Goal: Find specific page/section: Find specific page/section

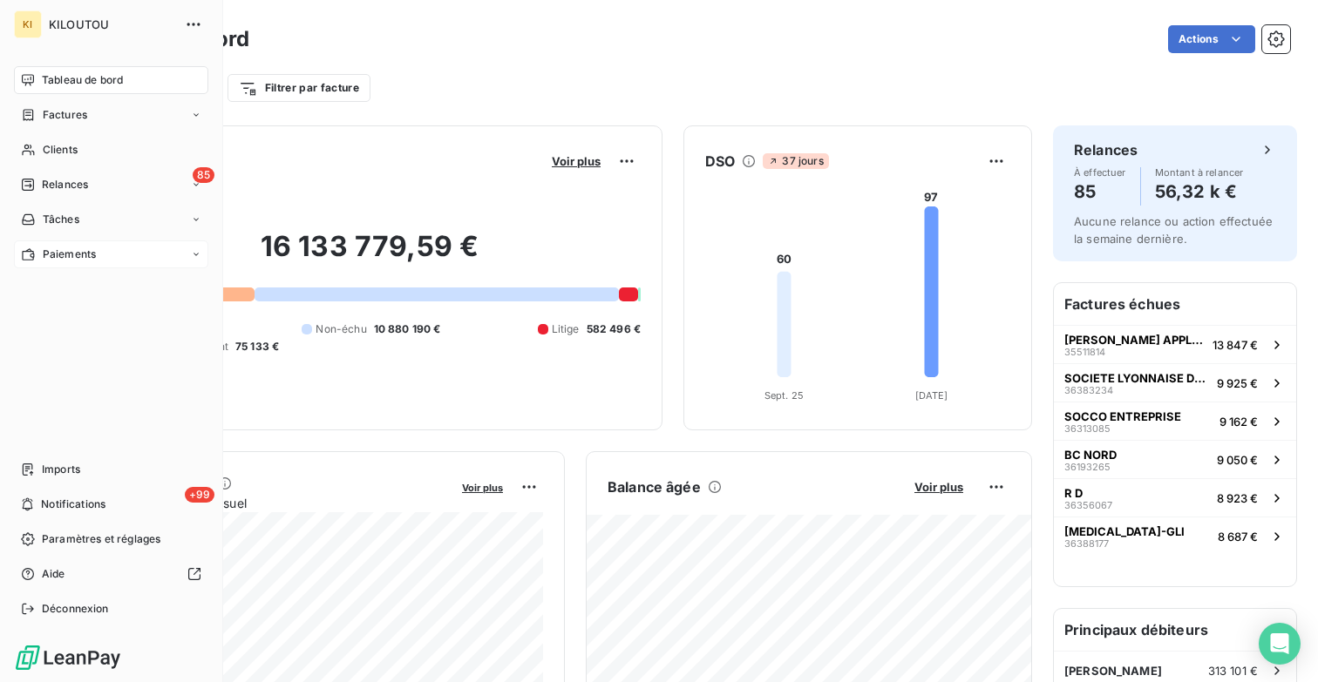
click at [64, 256] on span "Paiements" at bounding box center [69, 255] width 53 height 16
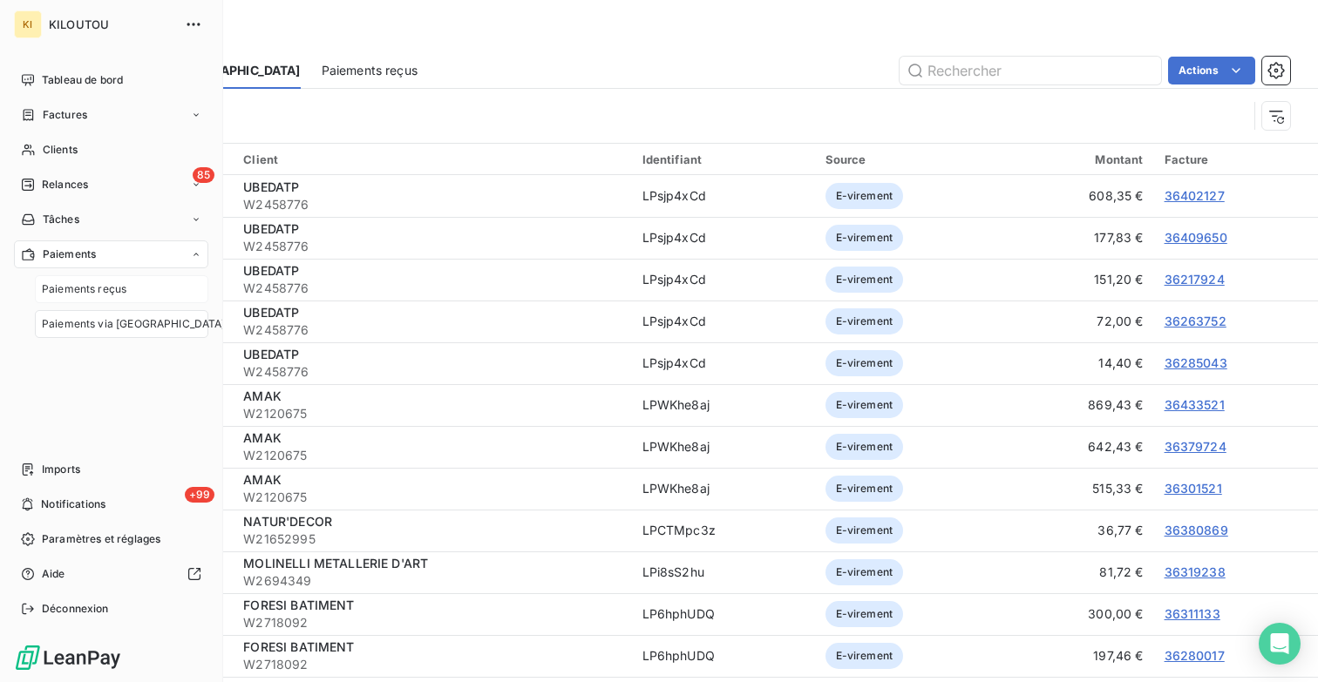
click at [67, 287] on span "Paiements reçus" at bounding box center [84, 289] width 85 height 16
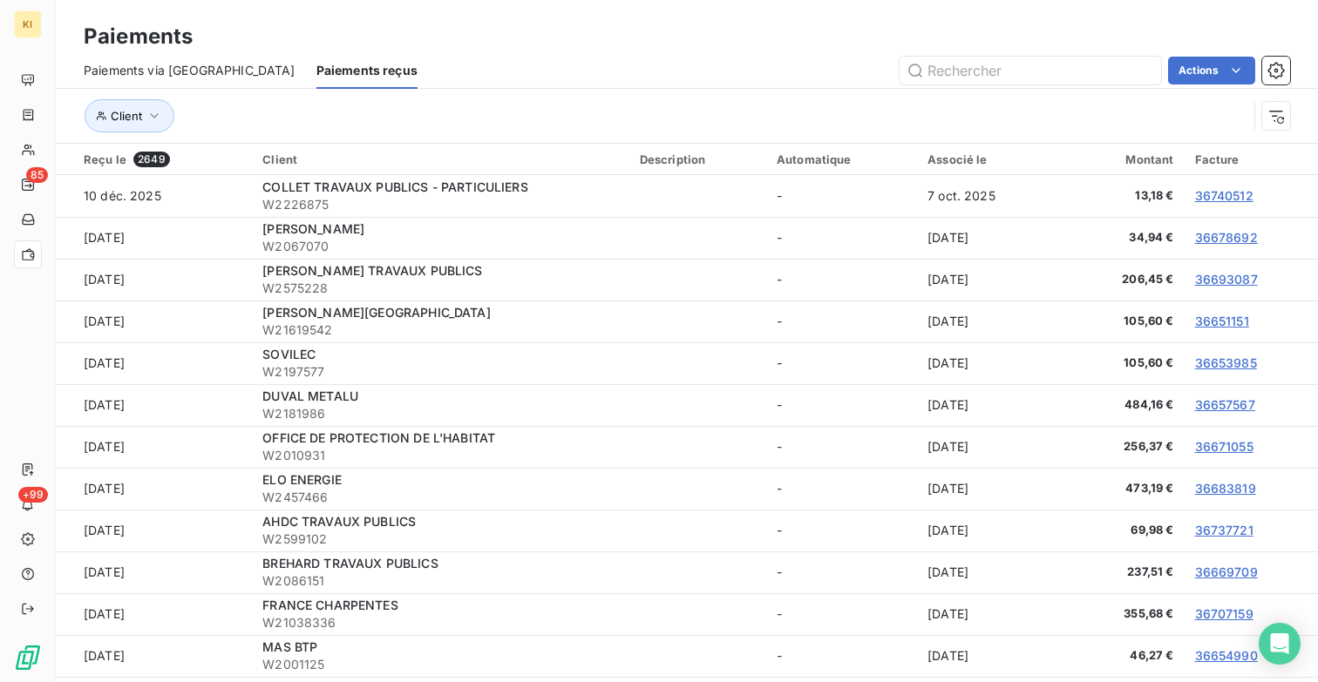
click at [177, 71] on span "Paiements via [GEOGRAPHIC_DATA]" at bounding box center [190, 70] width 212 height 17
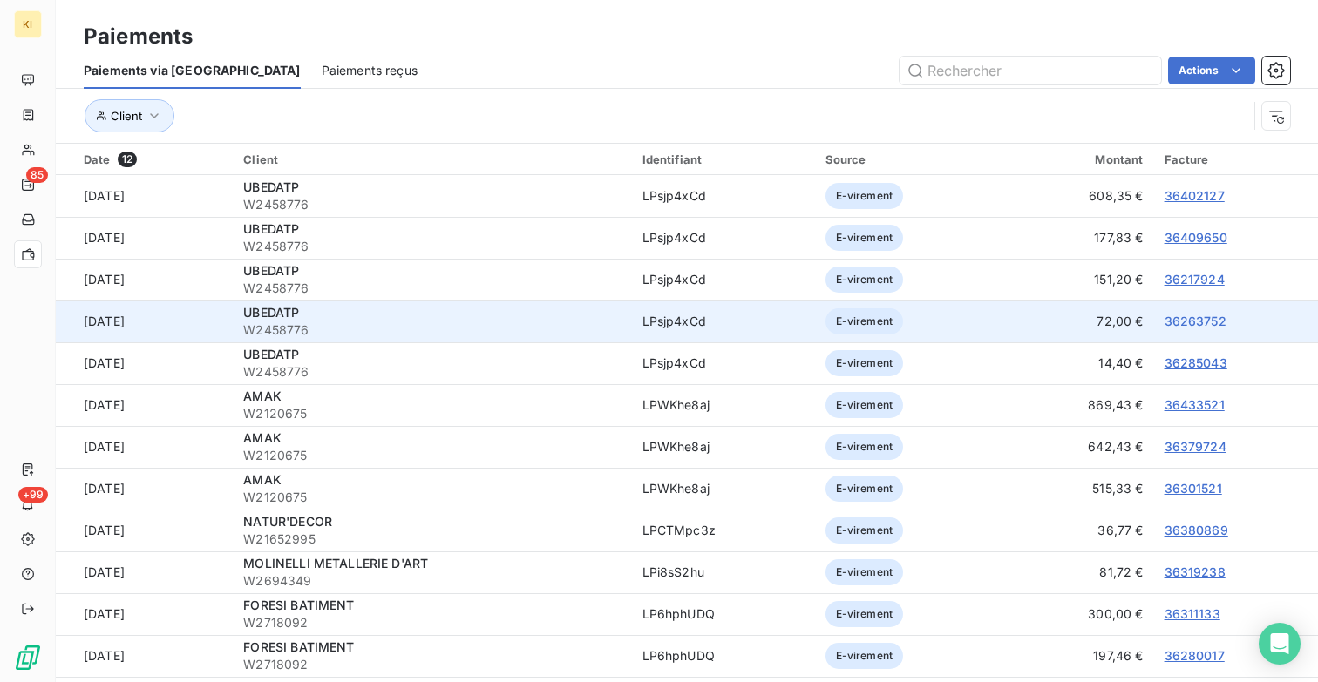
scroll to position [59, 0]
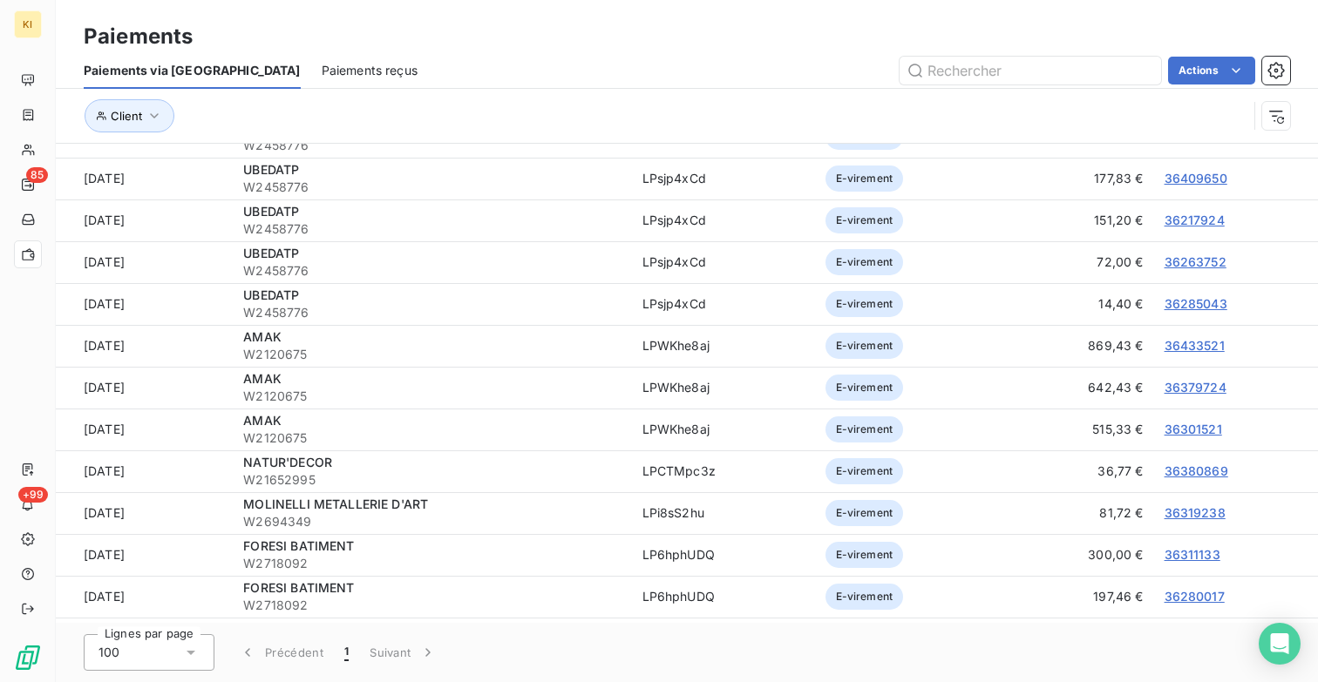
click at [448, 45] on div "Paiements" at bounding box center [687, 36] width 1262 height 31
